Goal: Task Accomplishment & Management: Use online tool/utility

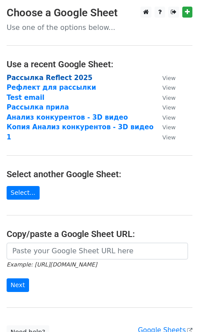
click at [30, 76] on strong "Рассылка Reflect 2025" at bounding box center [50, 78] width 86 height 8
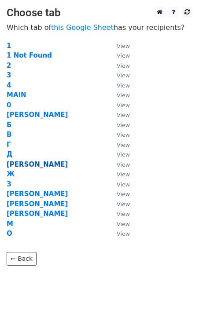
click at [8, 166] on strong "Е" at bounding box center [37, 165] width 61 height 8
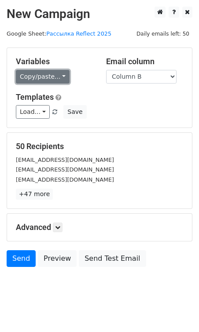
click at [50, 77] on link "Copy/paste..." at bounding box center [43, 77] width 54 height 14
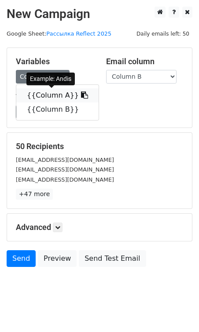
click at [51, 91] on link "{{Column A}}" at bounding box center [57, 95] width 82 height 14
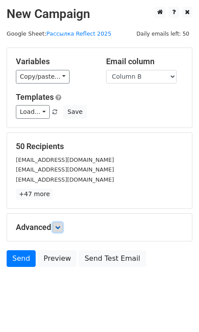
click at [60, 228] on icon at bounding box center [57, 227] width 5 height 5
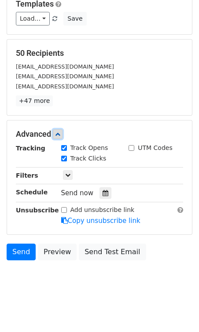
scroll to position [95, 0]
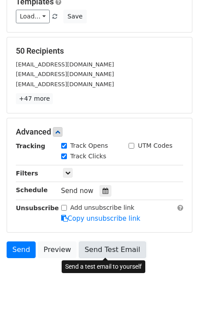
click at [91, 250] on link "Send Test Email" at bounding box center [112, 249] width 67 height 17
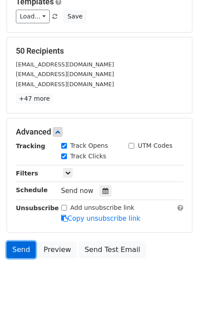
click at [21, 250] on link "Send" at bounding box center [21, 249] width 29 height 17
